Goal: Information Seeking & Learning: Learn about a topic

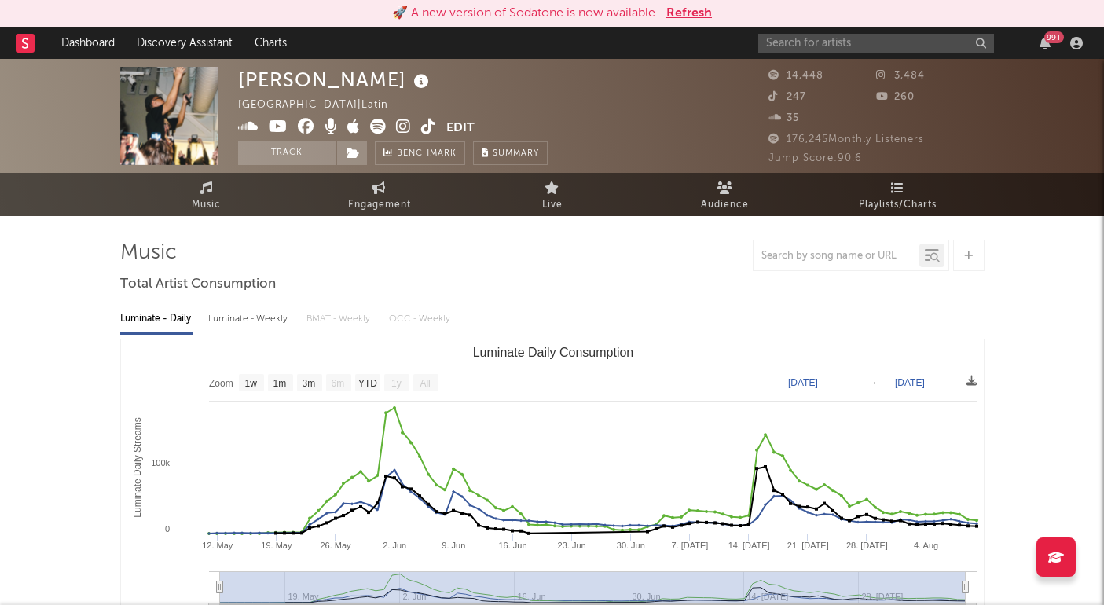
select select "1w"
click at [810, 41] on input "text" at bounding box center [876, 44] width 236 height 20
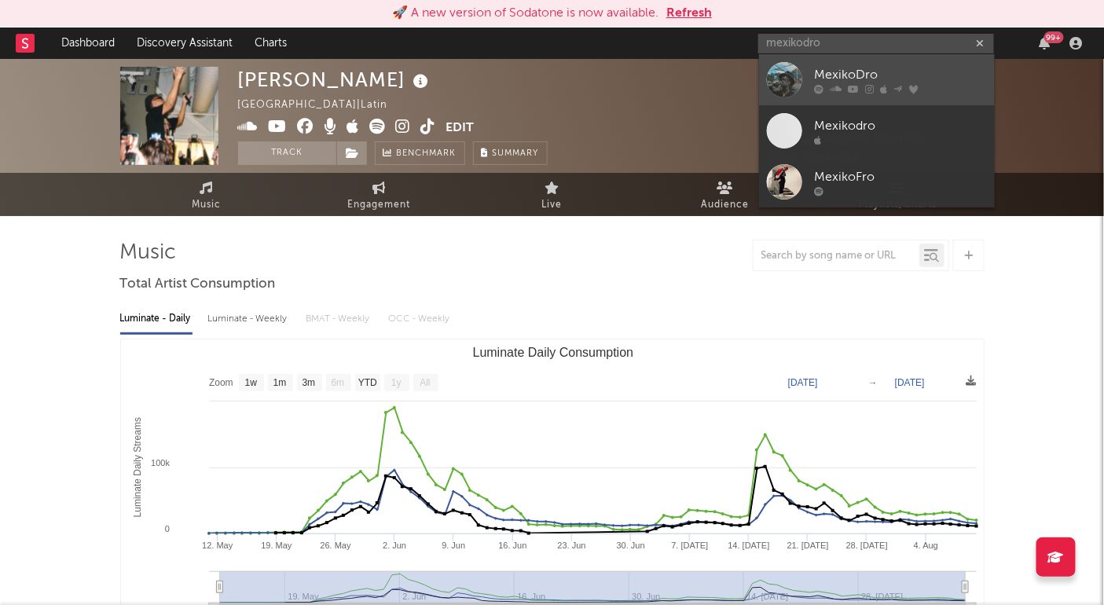
type input "mexikodro"
click at [911, 77] on div "MexikoDro" at bounding box center [900, 74] width 173 height 19
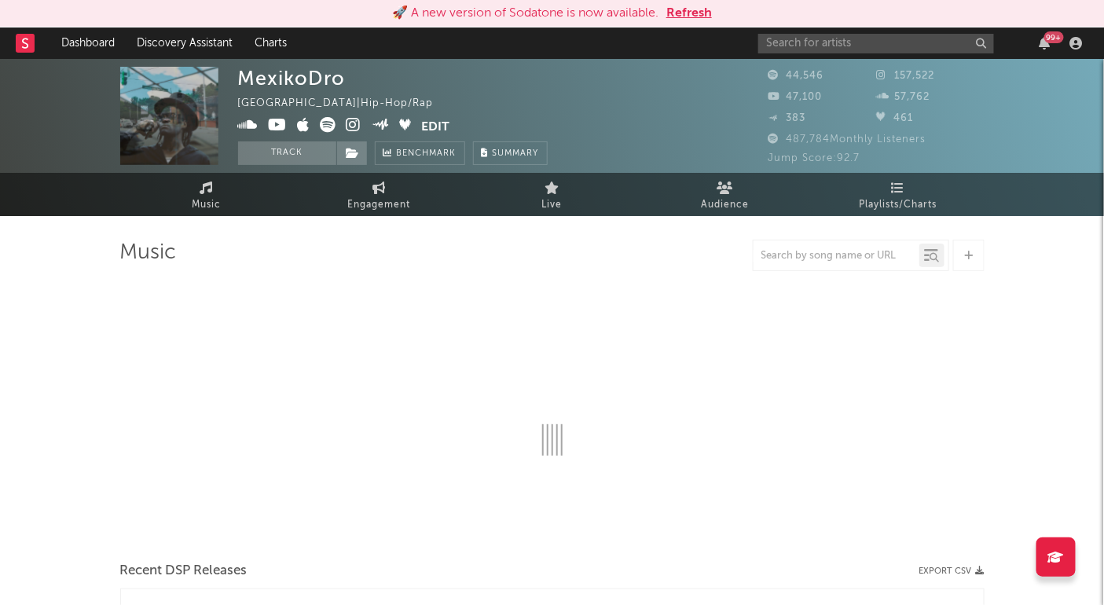
select select "6m"
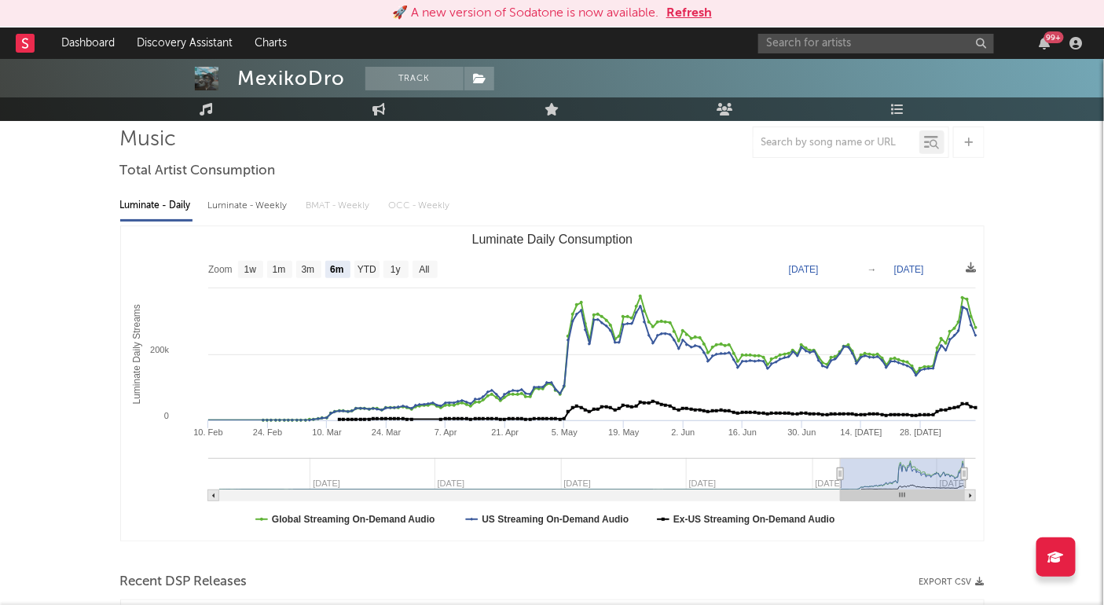
scroll to position [145, 0]
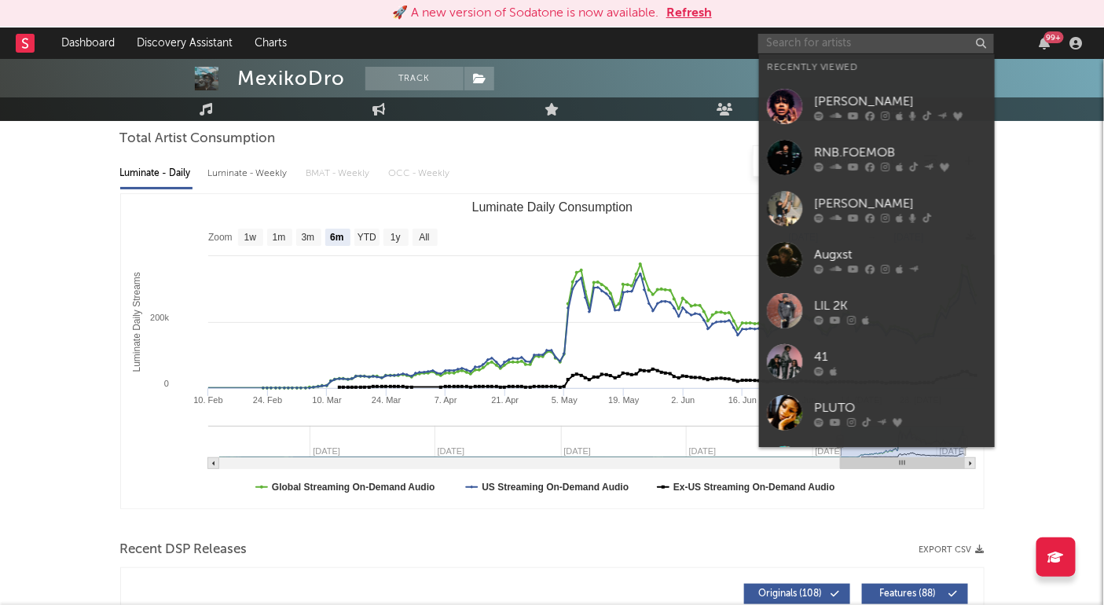
click at [895, 42] on input "text" at bounding box center [876, 44] width 236 height 20
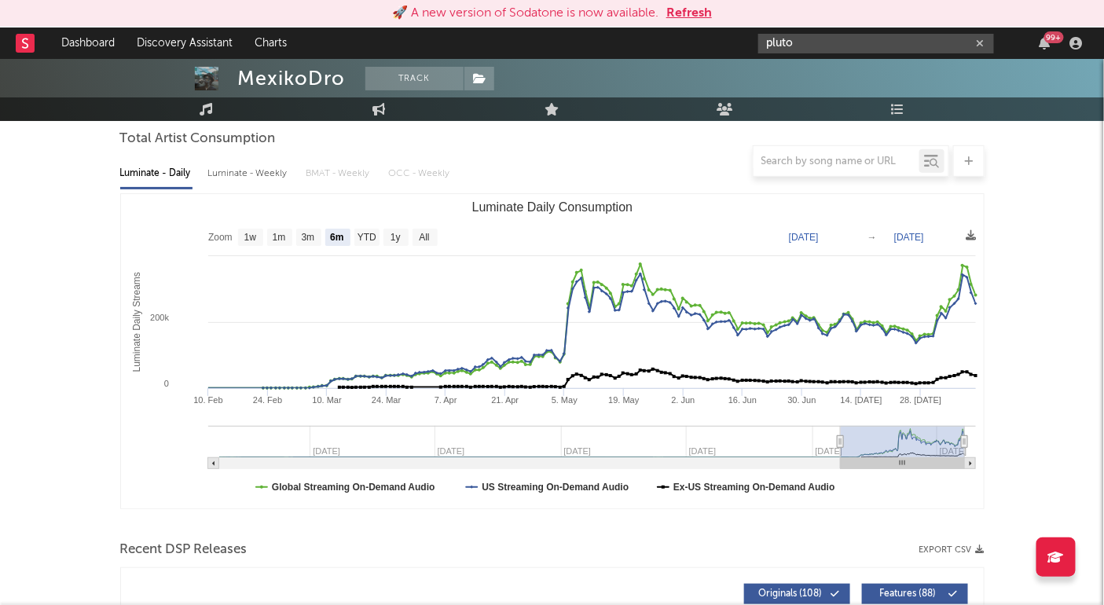
click at [840, 44] on input "pluto" at bounding box center [876, 44] width 236 height 20
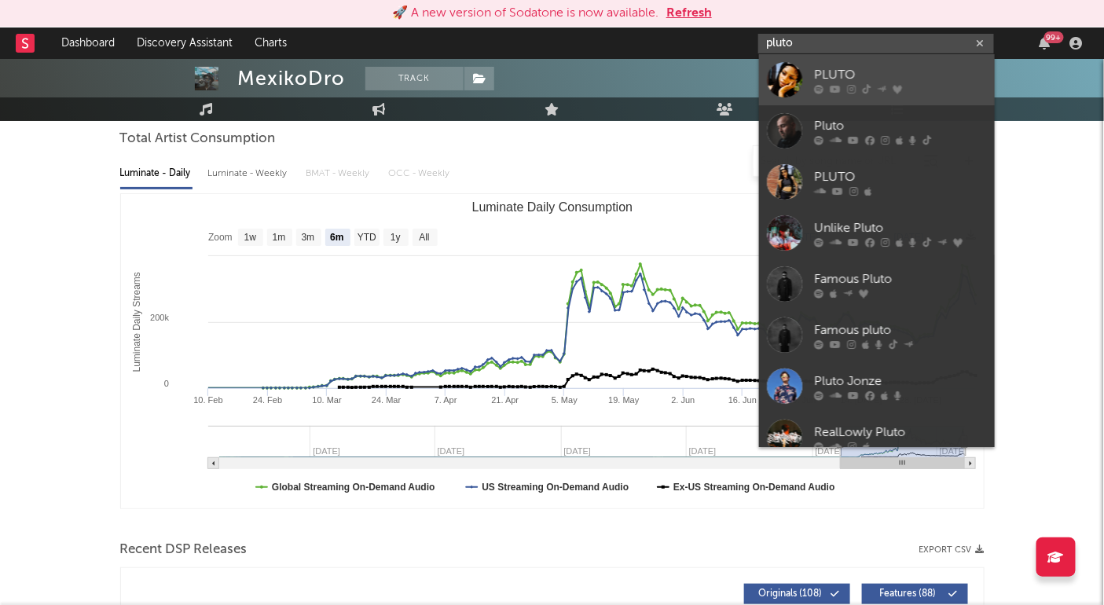
type input "pluto"
click at [862, 77] on div "PLUTO" at bounding box center [900, 74] width 173 height 19
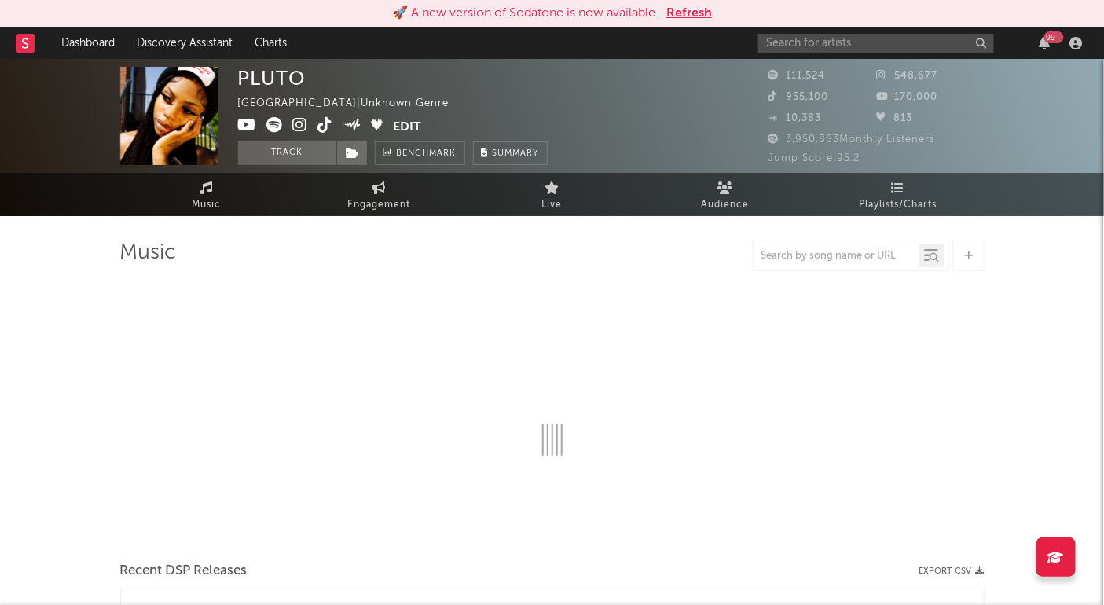
select select "6m"
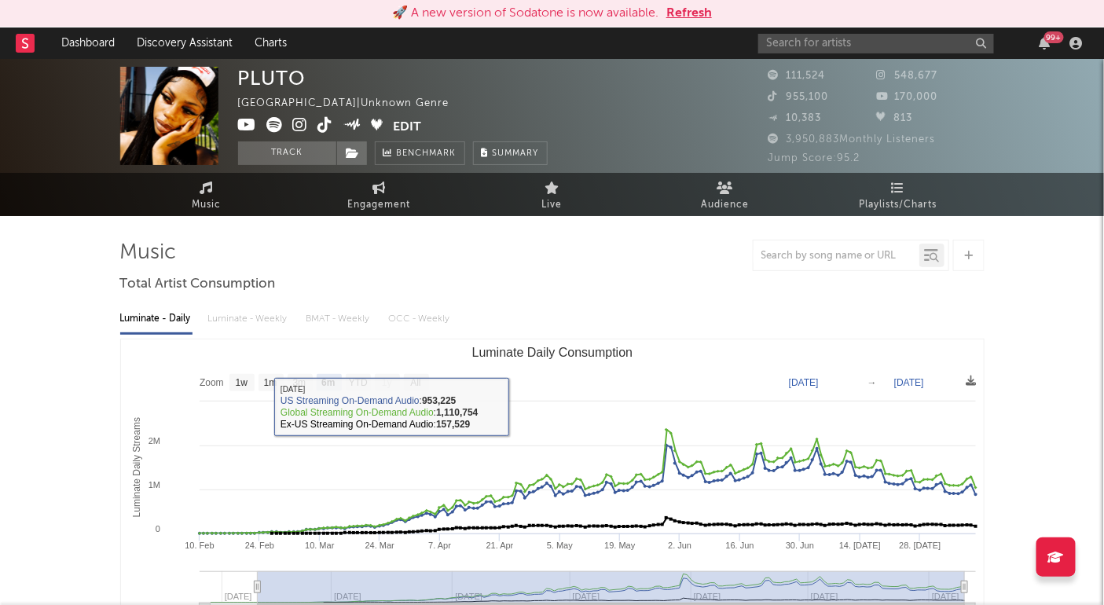
click at [800, 28] on div "99 +" at bounding box center [923, 42] width 330 height 31
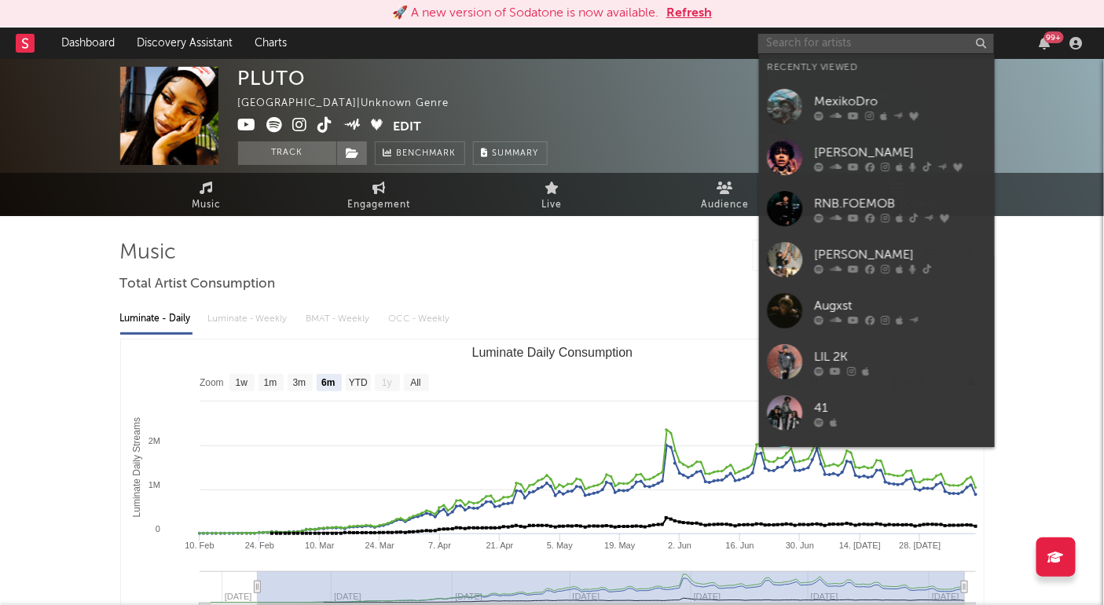
click at [800, 42] on input "text" at bounding box center [876, 44] width 236 height 20
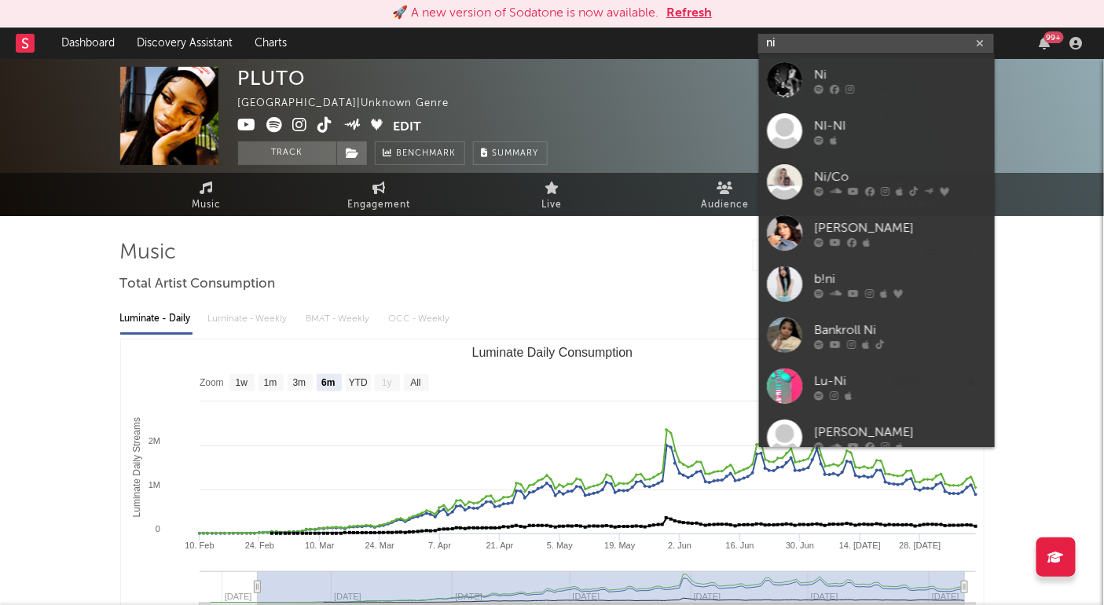
type input "n"
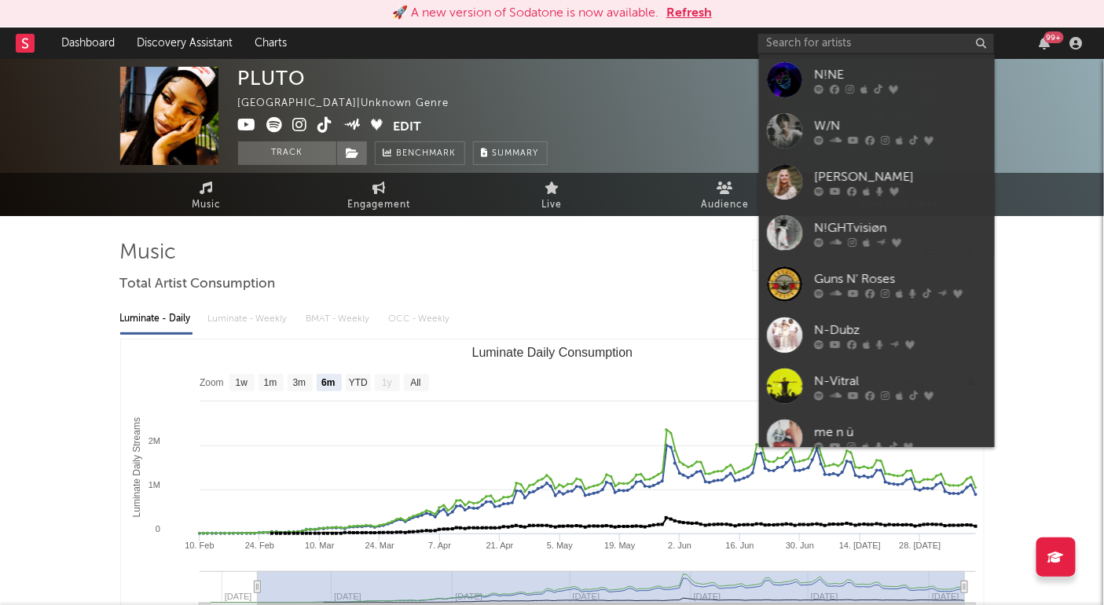
click at [643, 108] on div "PLUTO [GEOGRAPHIC_DATA] | Unknown Genre Edit Track Benchmark Summary" at bounding box center [493, 116] width 511 height 98
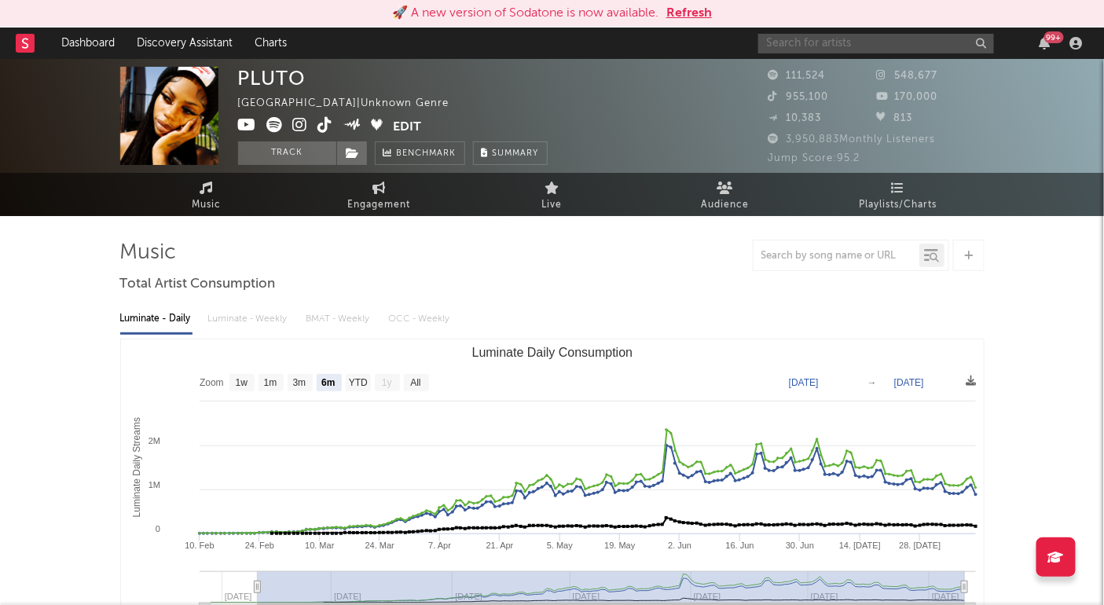
click at [825, 40] on input "text" at bounding box center [876, 44] width 236 height 20
click at [833, 43] on input "text" at bounding box center [876, 44] width 236 height 20
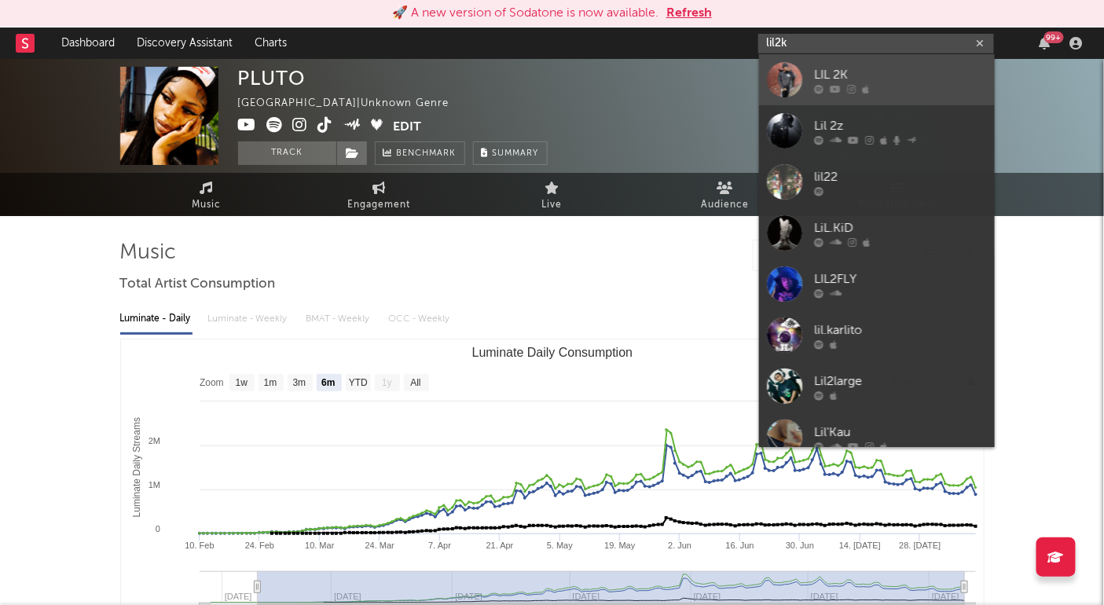
type input "lil2k"
click at [861, 68] on div "LIL 2K" at bounding box center [900, 74] width 173 height 19
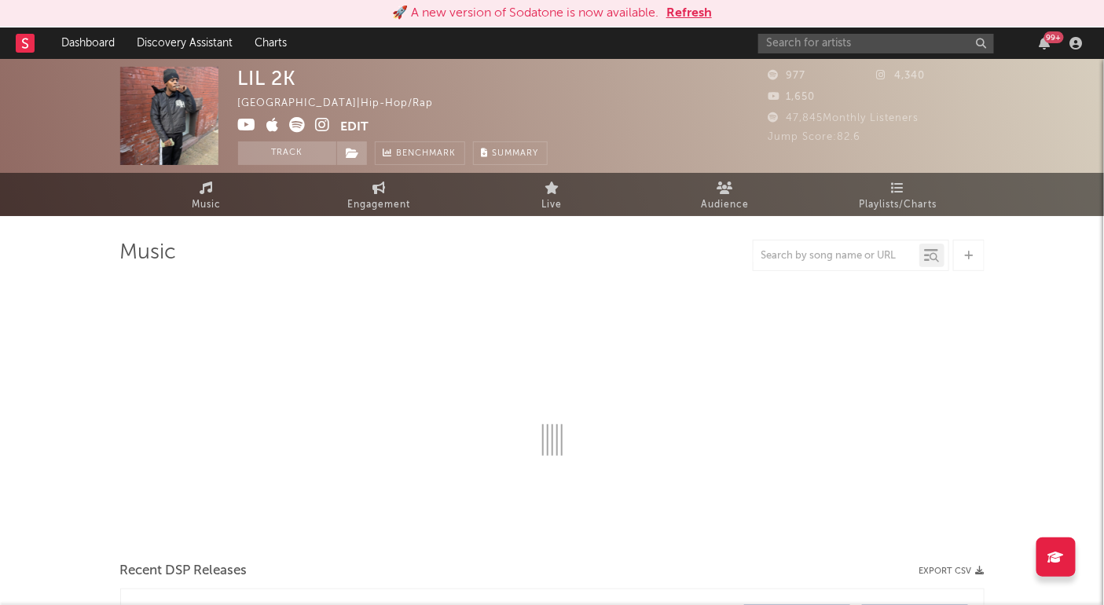
select select "6m"
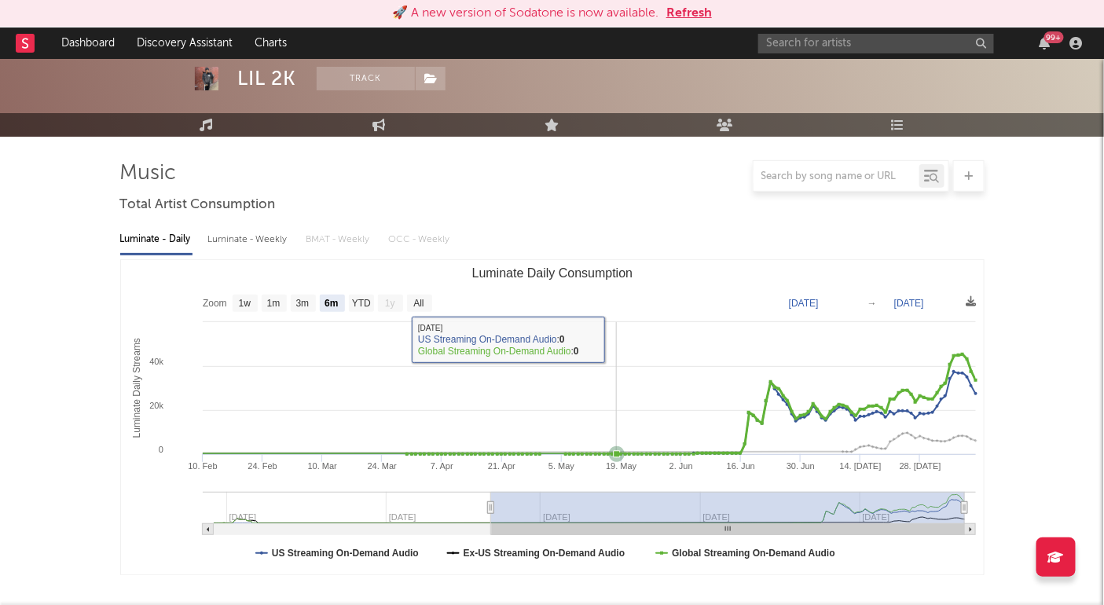
scroll to position [112, 0]
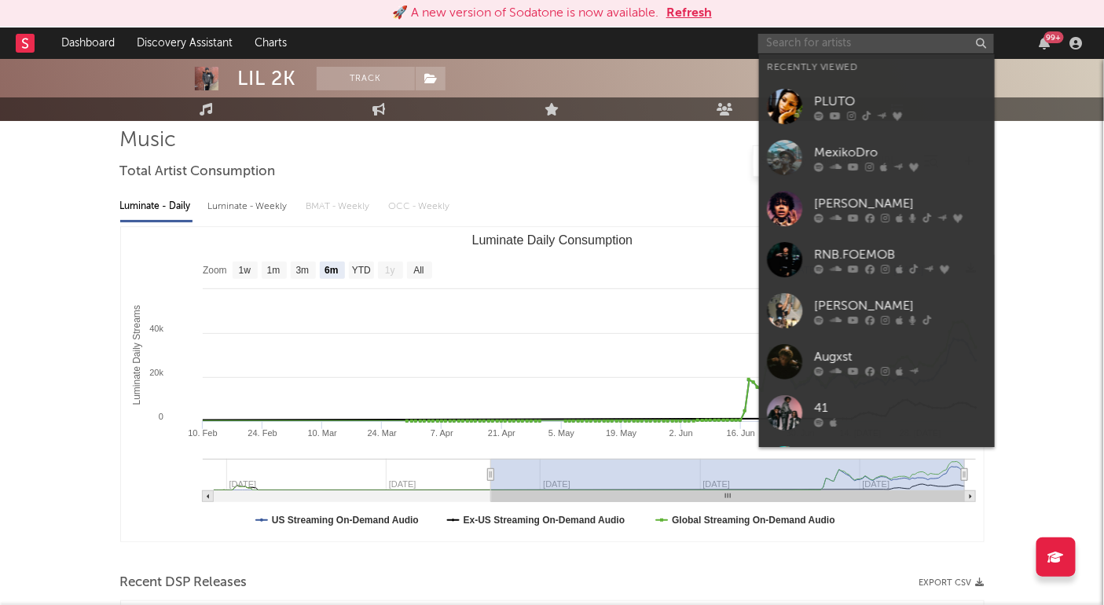
click at [809, 47] on input "text" at bounding box center [876, 44] width 236 height 20
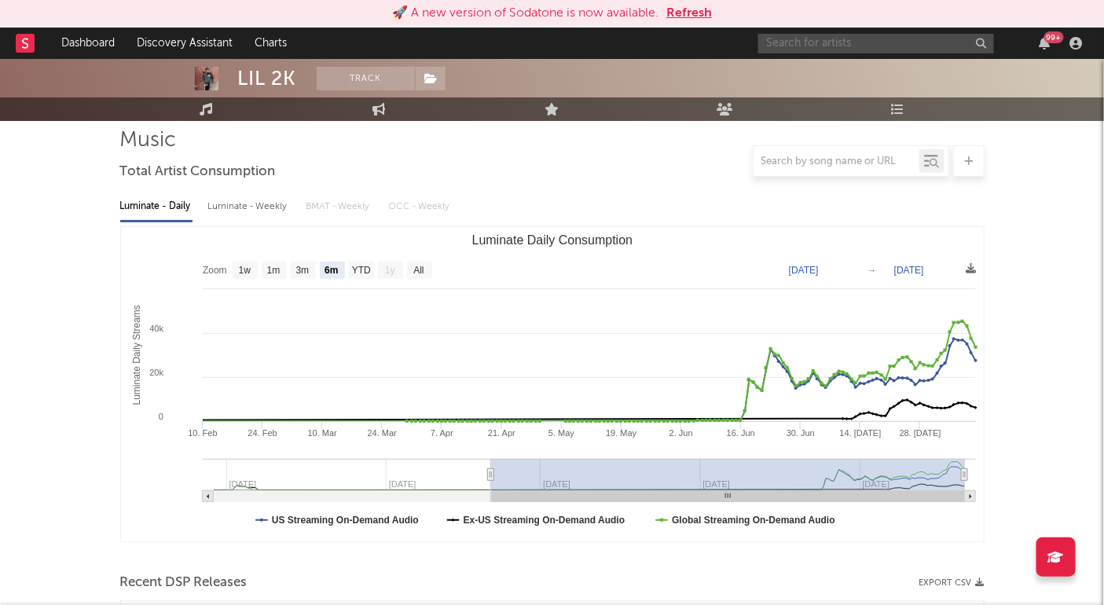
click at [862, 49] on input "text" at bounding box center [876, 44] width 236 height 20
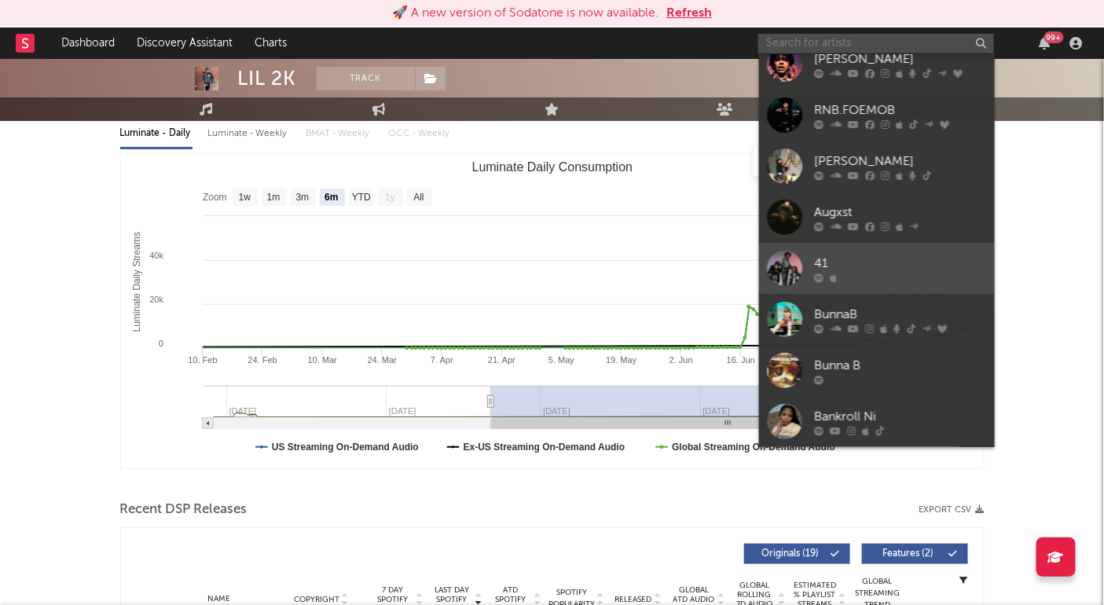
scroll to position [145, 0]
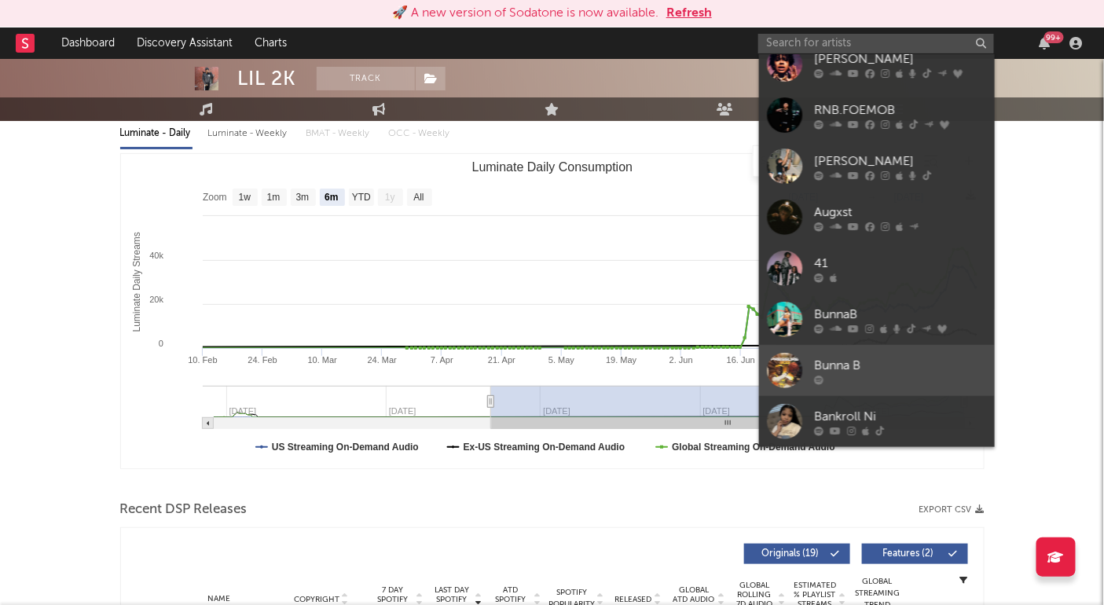
click at [924, 373] on div "Bunna B" at bounding box center [900, 365] width 173 height 19
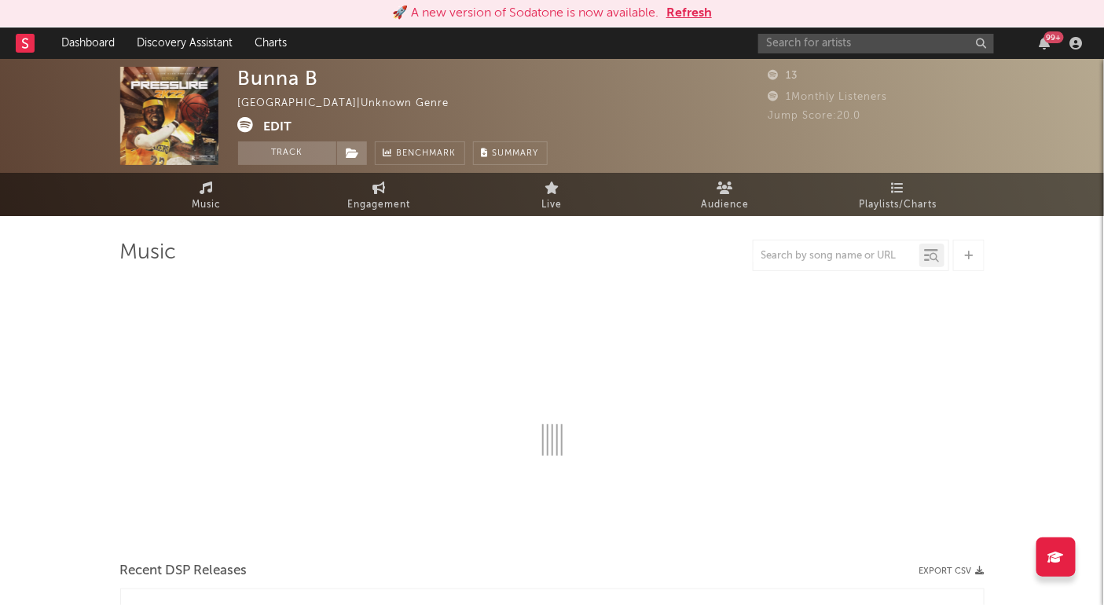
select select "6m"
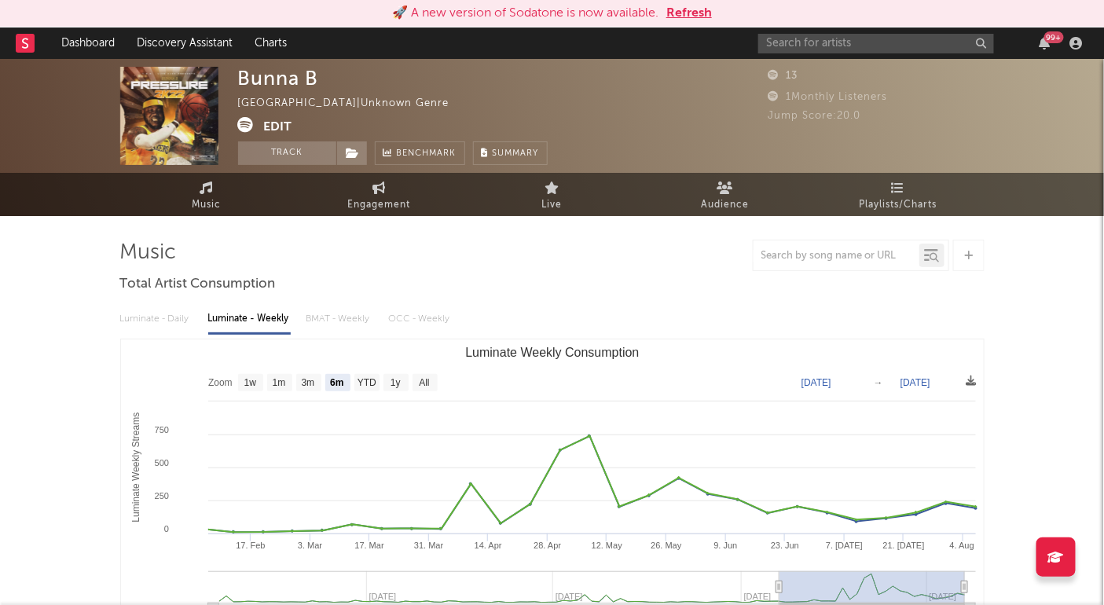
click at [797, 27] on div "99 +" at bounding box center [923, 42] width 330 height 31
click at [797, 40] on input "text" at bounding box center [876, 44] width 236 height 20
click at [843, 45] on input "bunnab" at bounding box center [876, 44] width 236 height 20
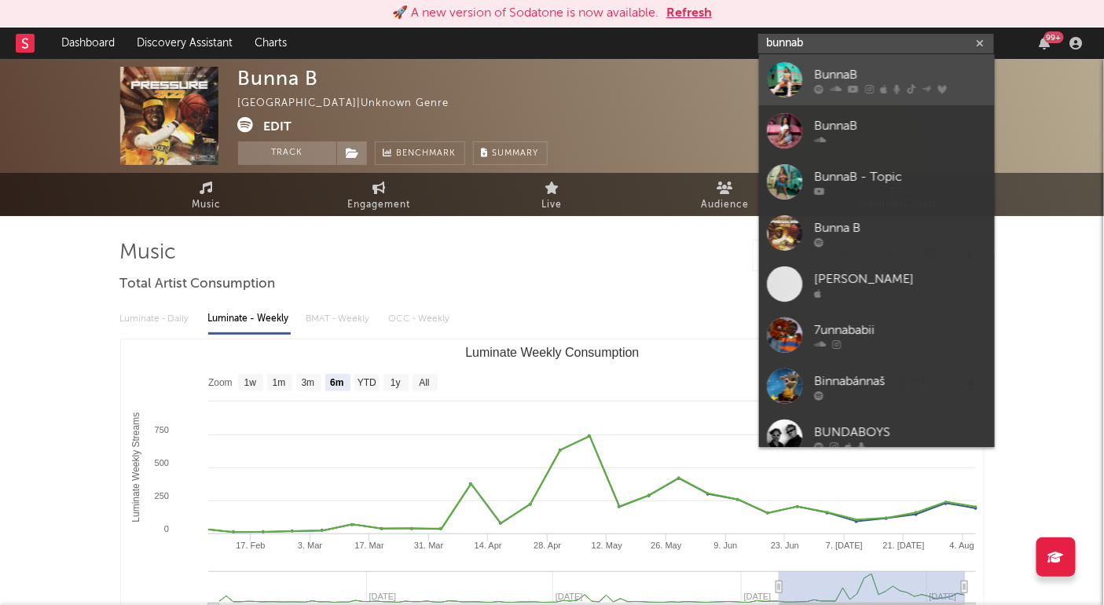
type input "bunnab"
click at [870, 70] on div "BunnaB" at bounding box center [900, 74] width 173 height 19
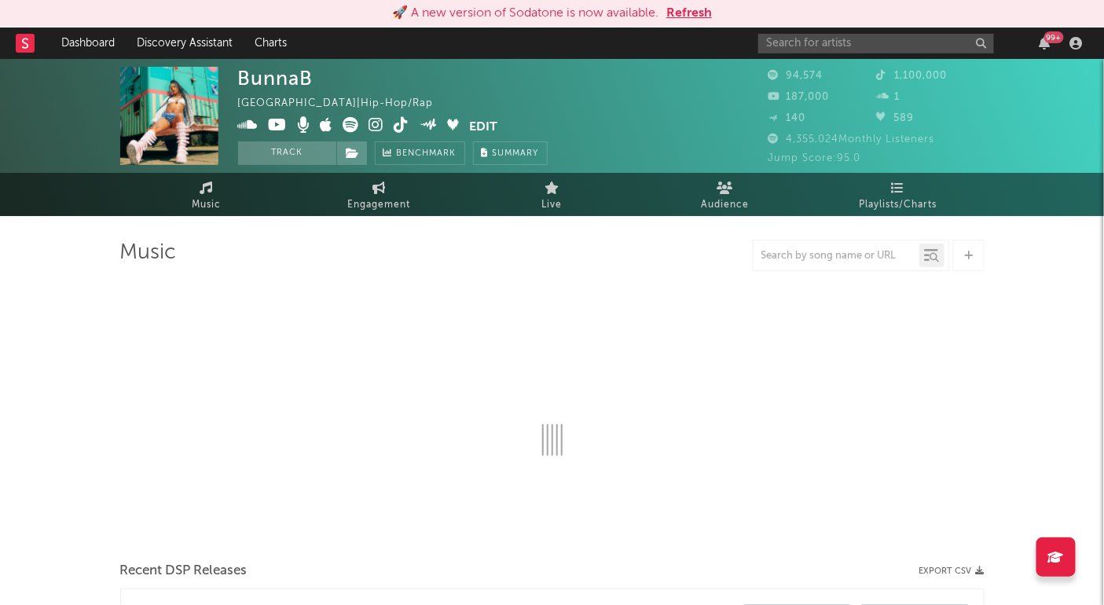
select select "6m"
